Goal: Find specific page/section

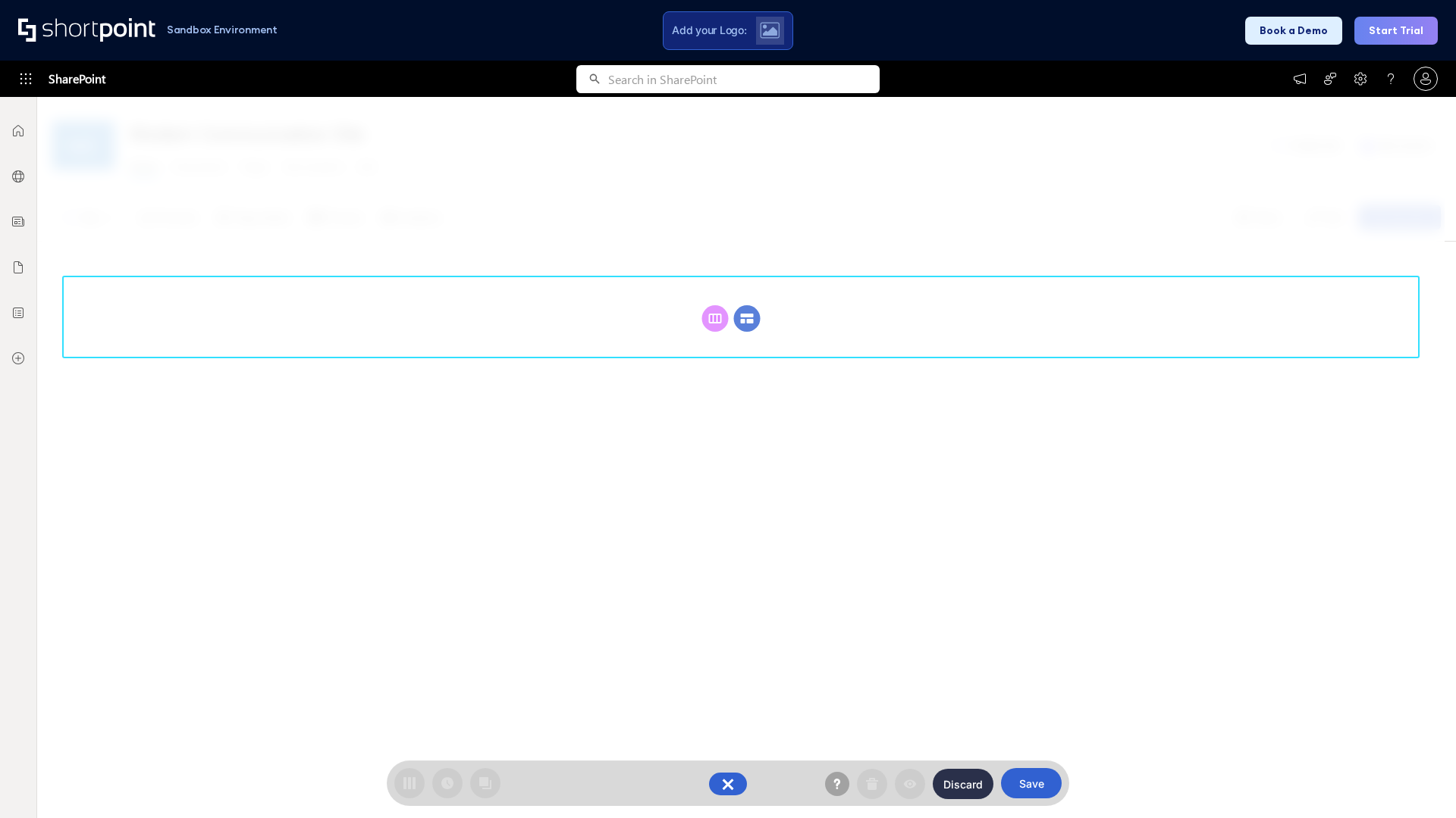
click at [747, 318] on circle at bounding box center [747, 318] width 26 height 26
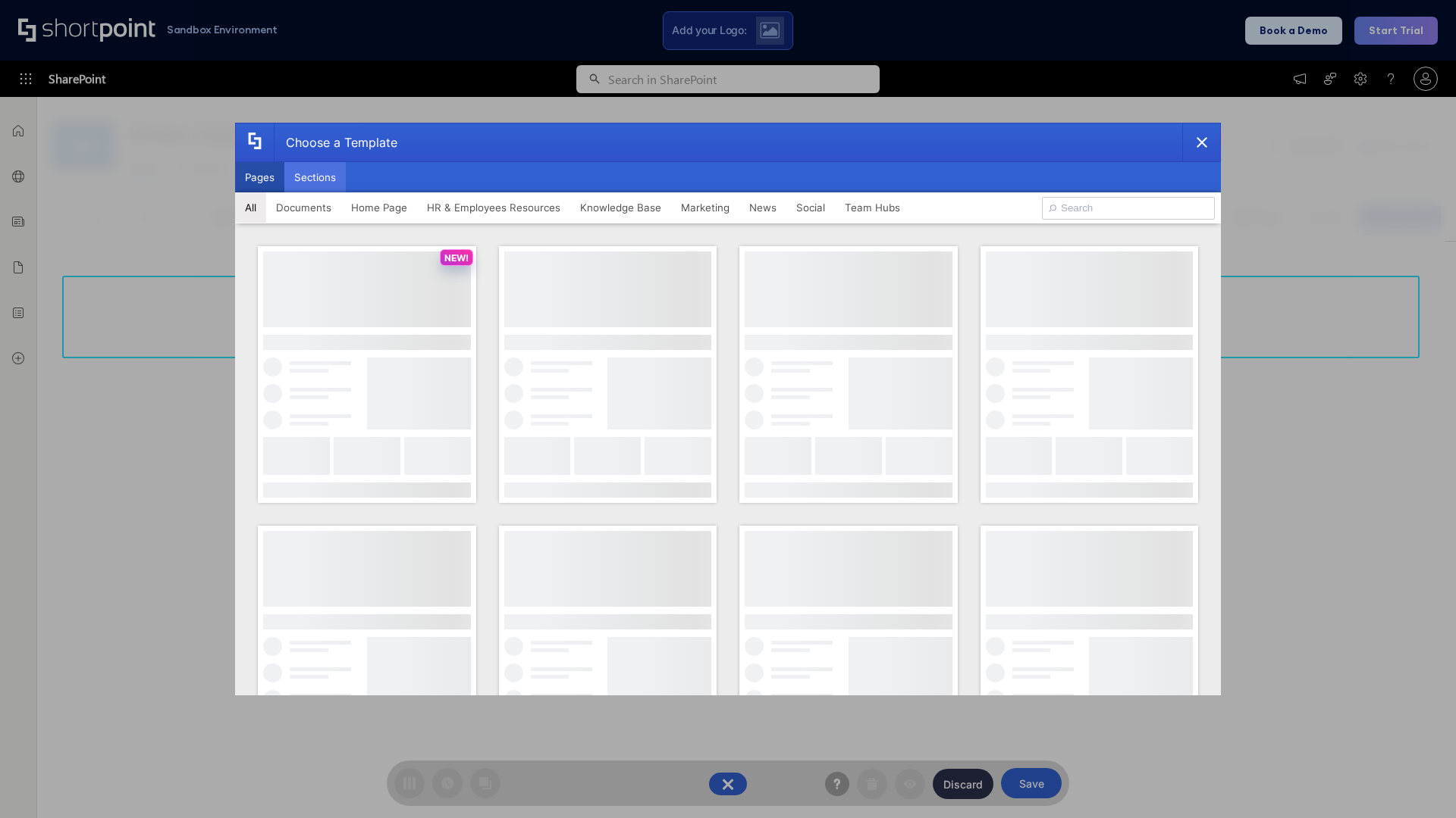
click at [315, 177] on button "Sections" at bounding box center [316, 176] width 62 height 30
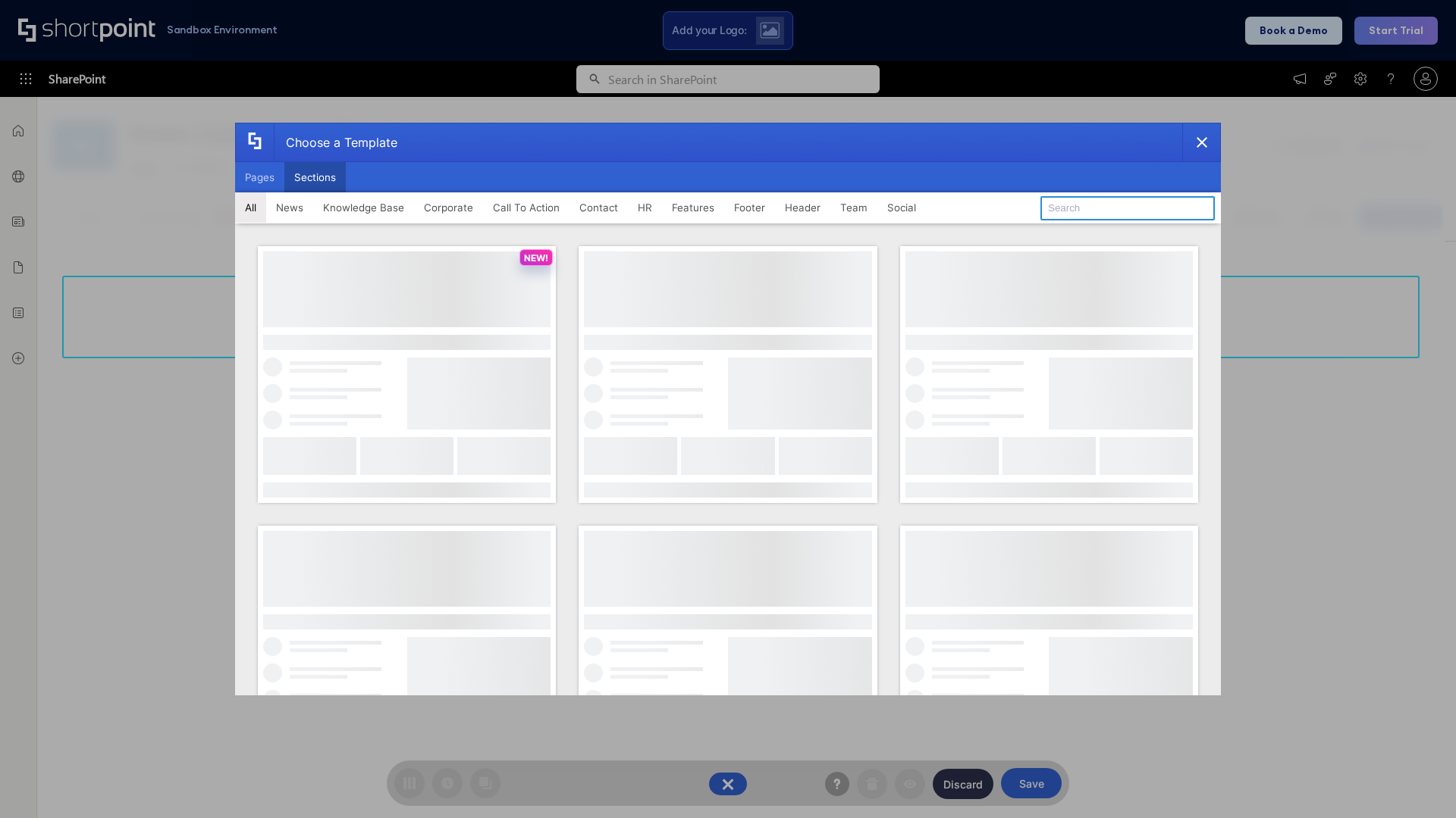
type input "Announcements"
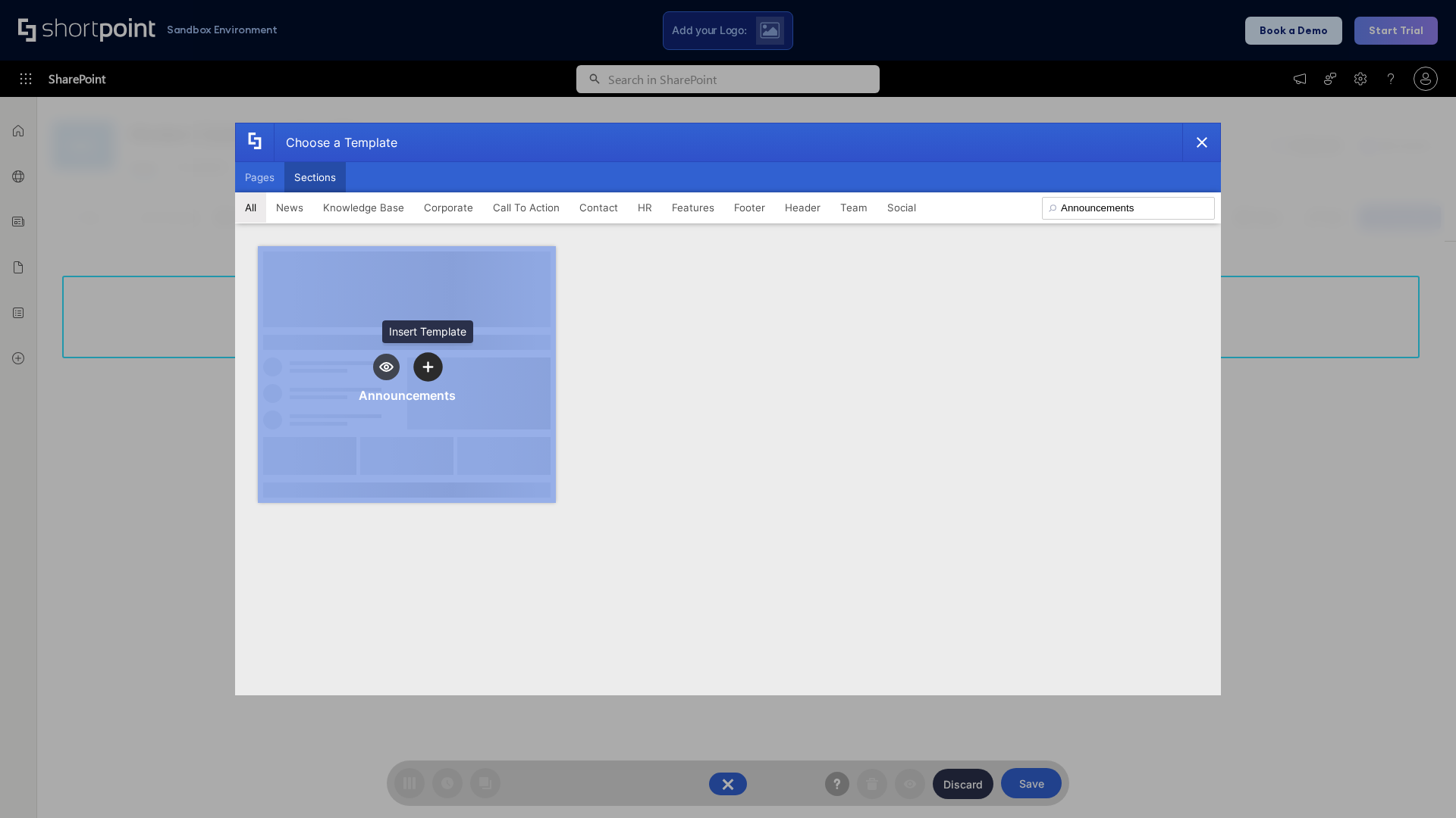
click at [427, 367] on icon "template selector" at bounding box center [427, 367] width 11 height 11
